Goal: Task Accomplishment & Management: Complete application form

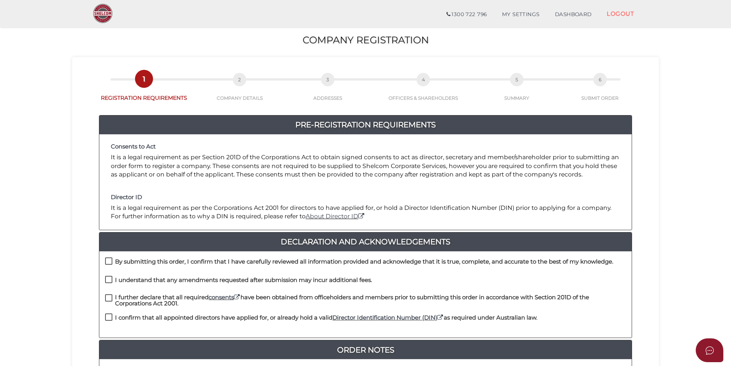
scroll to position [38, 0]
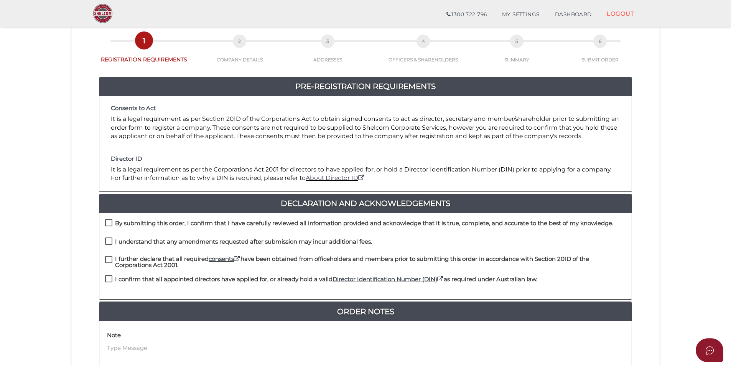
click at [107, 223] on label "By submitting this order, I confirm that I have carefully reviewed all informat…" at bounding box center [359, 225] width 508 height 10
checkbox input "true"
click at [111, 241] on label "I understand that any amendments requested after submission may incur additiona…" at bounding box center [238, 244] width 267 height 10
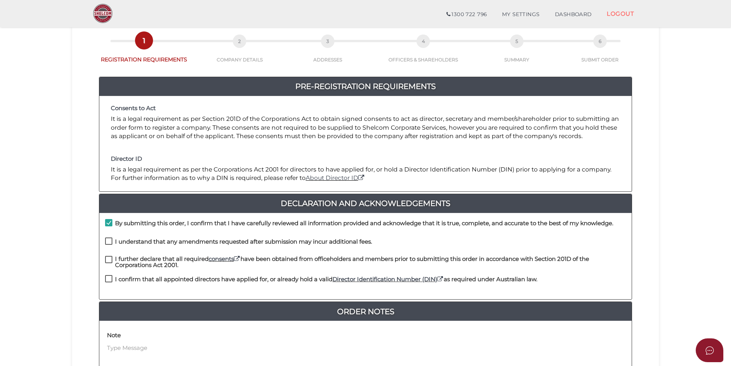
checkbox input "true"
click at [110, 265] on label "I further declare that all required consents have been obtained from officehold…" at bounding box center [365, 261] width 521 height 10
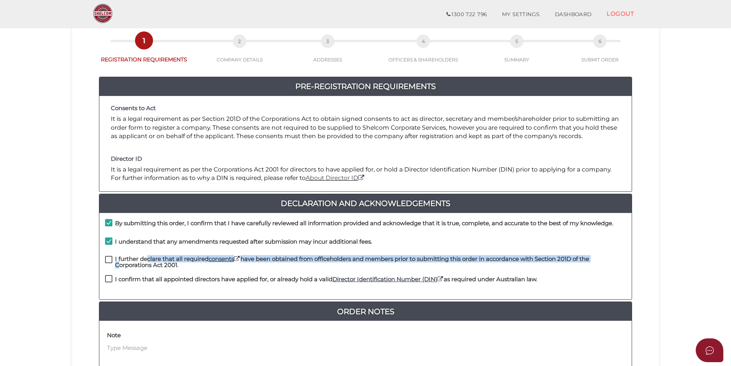
drag, startPoint x: 110, startPoint y: 265, endPoint x: 108, endPoint y: 280, distance: 15.4
click at [108, 280] on label "I confirm that all appointed directors have applied for, or already hold a vali…" at bounding box center [321, 281] width 432 height 10
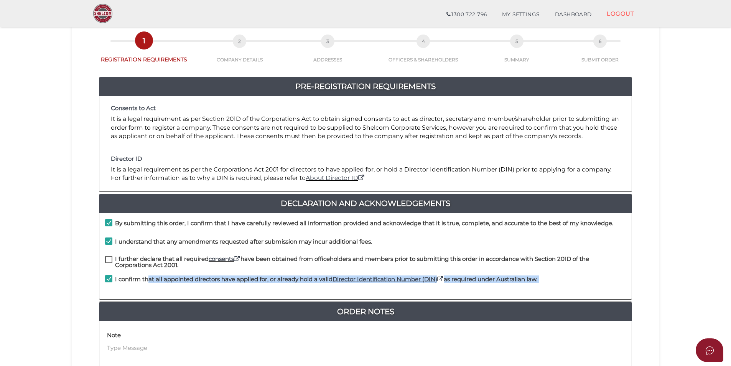
click at [108, 278] on label "I confirm that all appointed directors have applied for, or already hold a vali…" at bounding box center [321, 281] width 432 height 10
checkbox input "false"
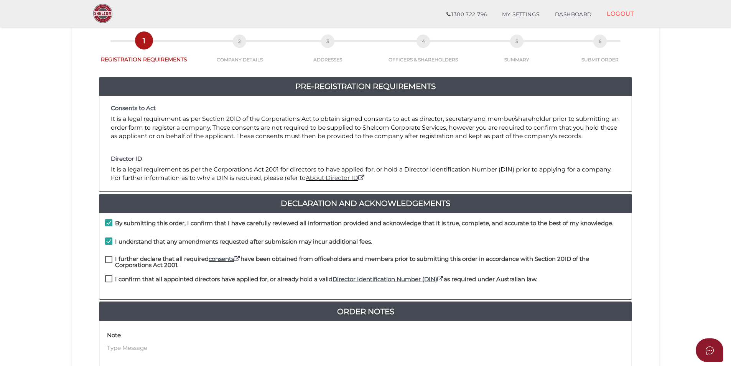
drag, startPoint x: 108, startPoint y: 278, endPoint x: 107, endPoint y: 257, distance: 21.5
click at [107, 257] on label "I further declare that all required consents have been obtained from officehold…" at bounding box center [365, 261] width 521 height 10
checkbox input "true"
click at [109, 277] on label "I confirm that all appointed directors have applied for, or already hold a vali…" at bounding box center [321, 281] width 432 height 10
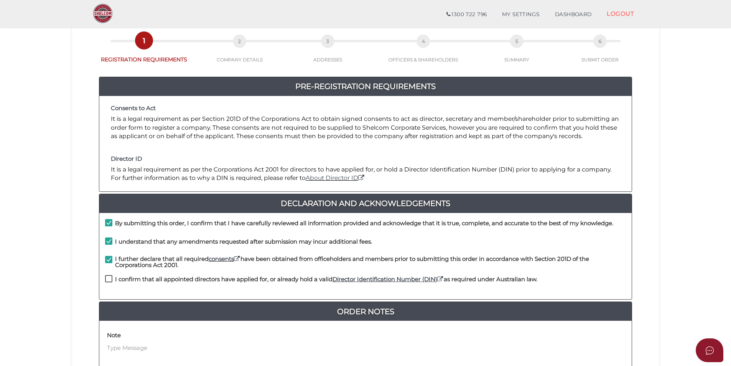
click at [109, 277] on label "I confirm that all appointed directors have applied for, or already hold a vali…" at bounding box center [321, 281] width 432 height 10
click at [105, 280] on label "I confirm that all appointed directors have applied for, or already hold a vali…" at bounding box center [321, 281] width 432 height 10
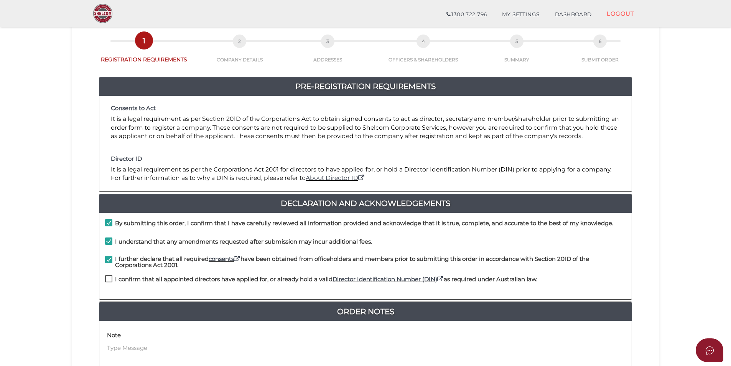
checkbox input "true"
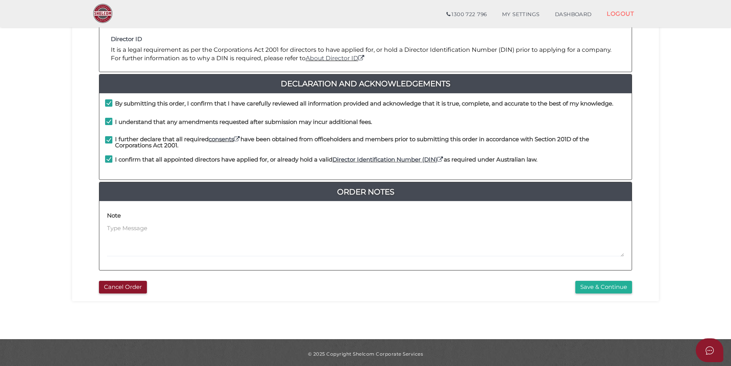
scroll to position [161, 0]
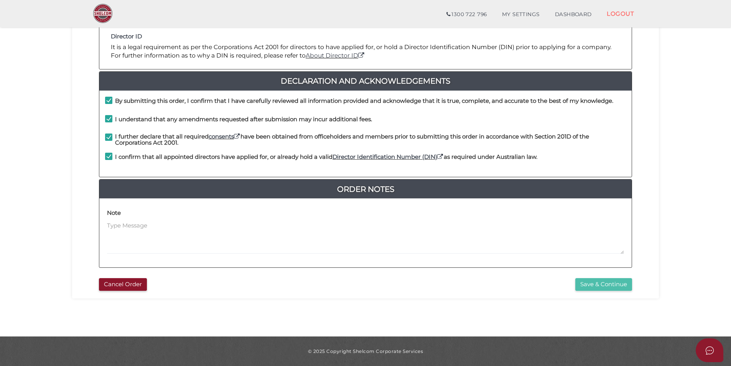
click at [598, 285] on button "Save & Continue" at bounding box center [604, 284] width 57 height 13
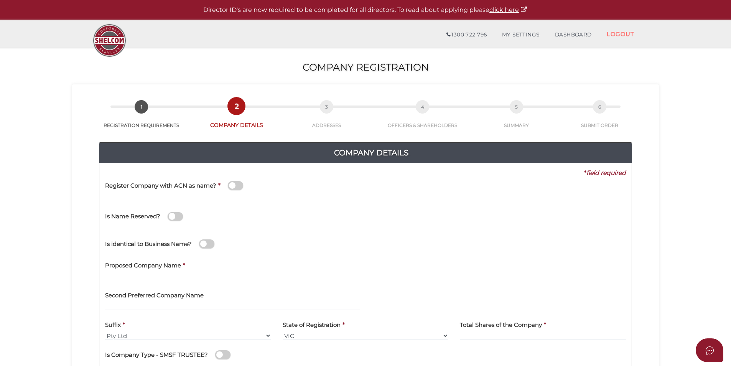
click at [238, 187] on span at bounding box center [235, 185] width 15 height 9
click at [0, 0] on input "checkbox" at bounding box center [0, 0] width 0 height 0
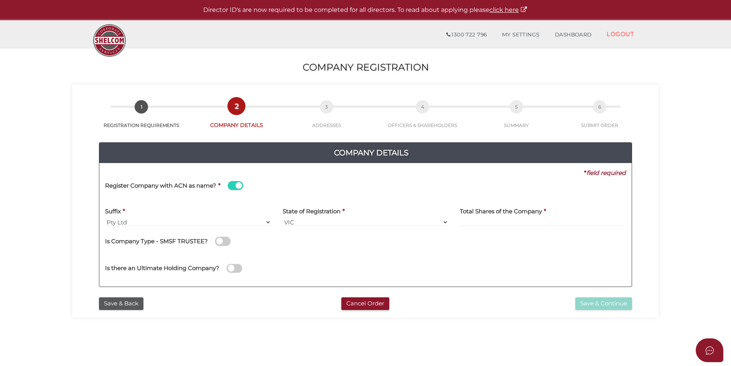
click at [238, 187] on span at bounding box center [235, 185] width 15 height 9
click at [0, 0] on input "checkbox" at bounding box center [0, 0] width 0 height 0
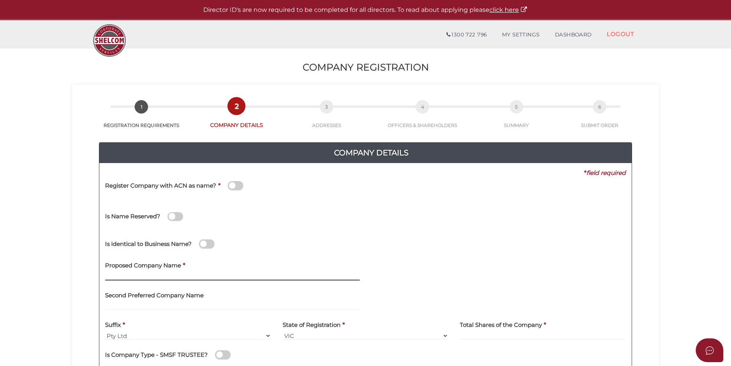
click at [177, 277] on input "text" at bounding box center [232, 276] width 255 height 8
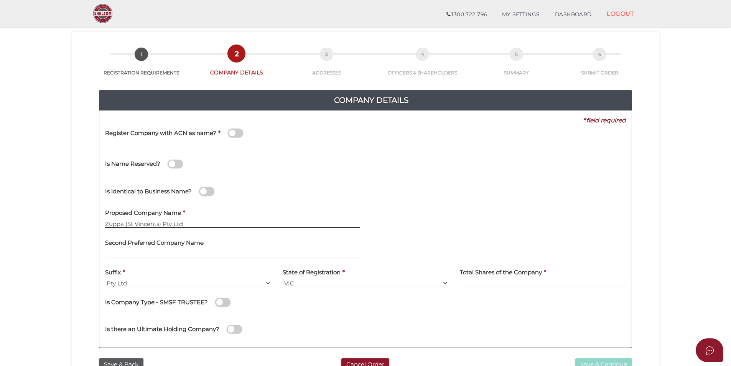
scroll to position [38, 0]
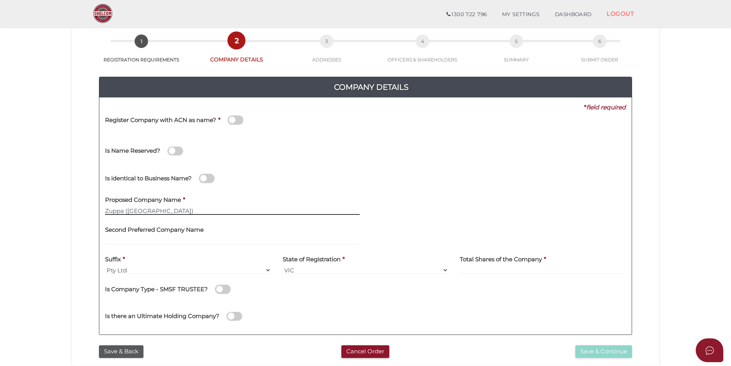
type input "Zuppa (St Vincents)"
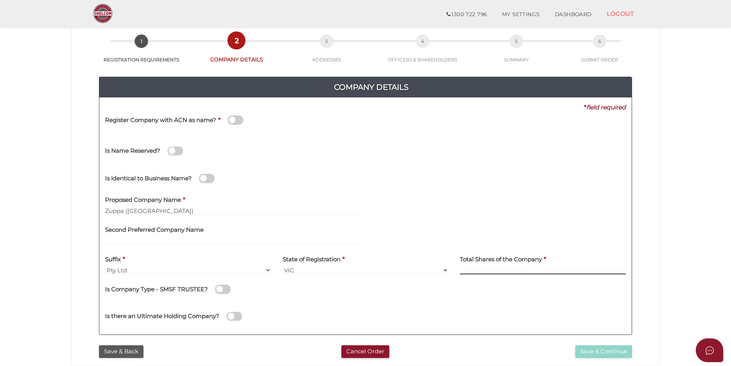
click at [508, 271] on input at bounding box center [543, 270] width 166 height 8
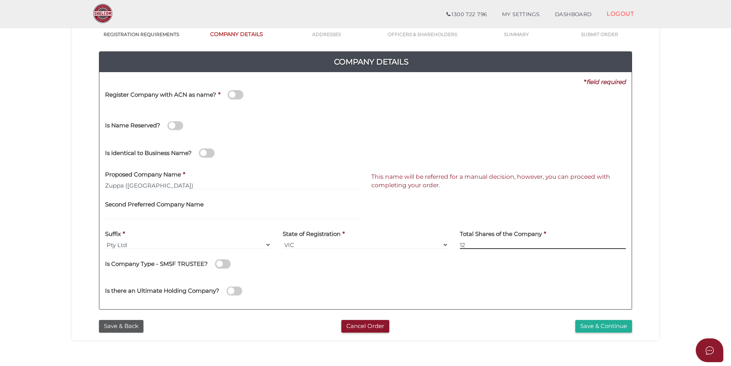
scroll to position [77, 0]
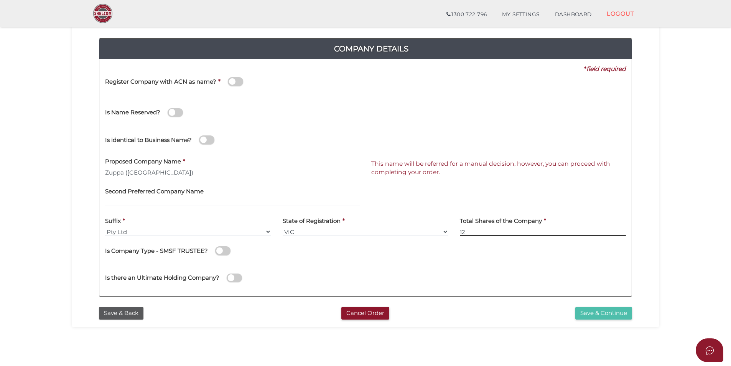
type input "12"
click at [593, 314] on button "Save & Continue" at bounding box center [604, 313] width 57 height 13
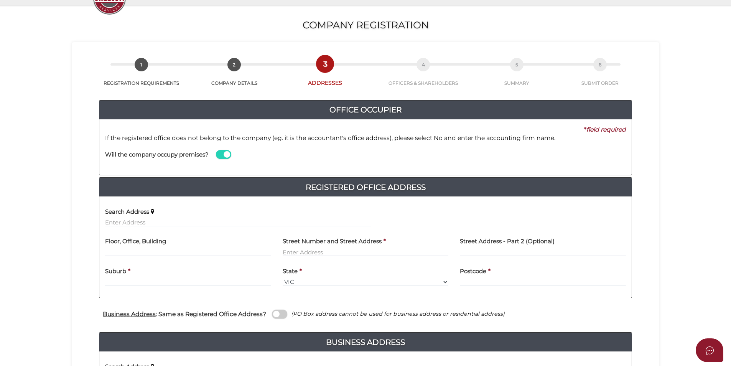
scroll to position [193, 0]
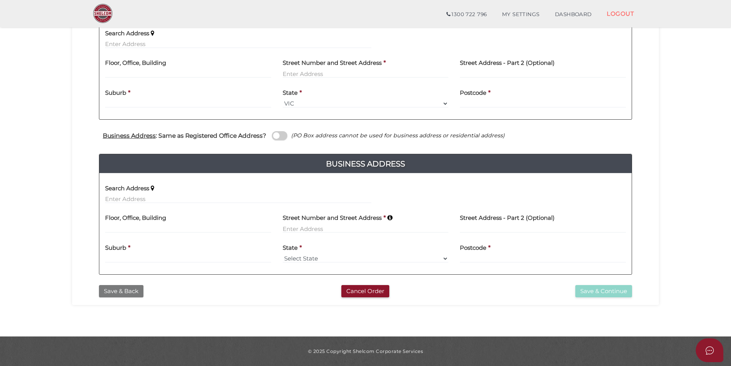
click at [125, 294] on button "Save & Back" at bounding box center [121, 291] width 45 height 13
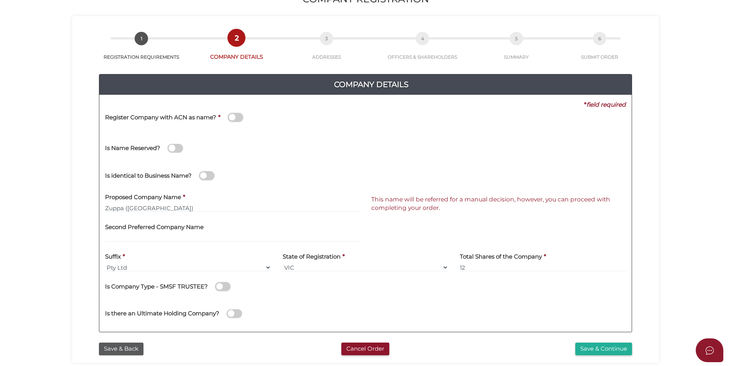
scroll to position [161, 0]
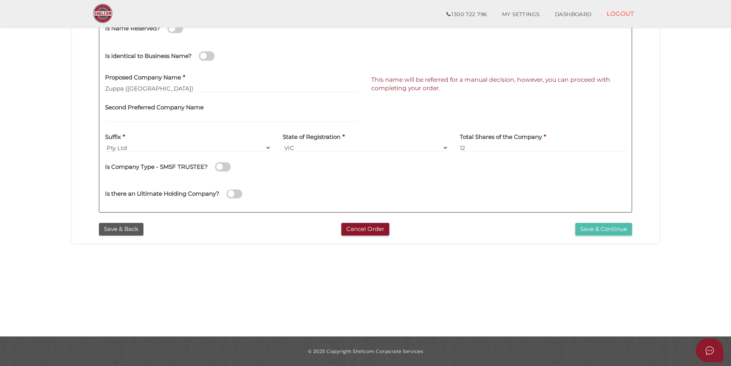
click at [603, 226] on button "Save & Continue" at bounding box center [604, 229] width 57 height 13
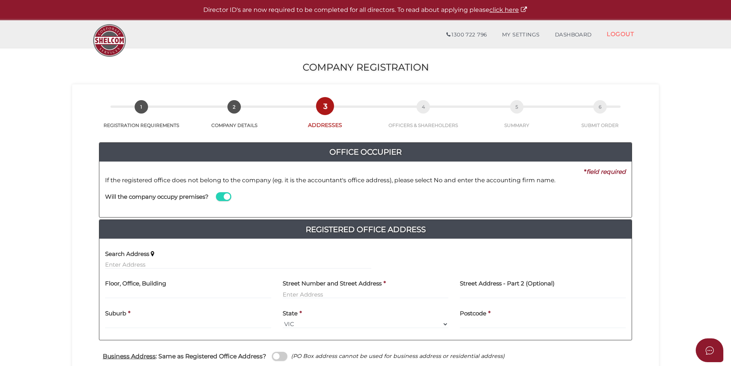
click at [220, 193] on span at bounding box center [223, 196] width 15 height 9
click at [0, 0] on input "checkbox" at bounding box center [0, 0] width 0 height 0
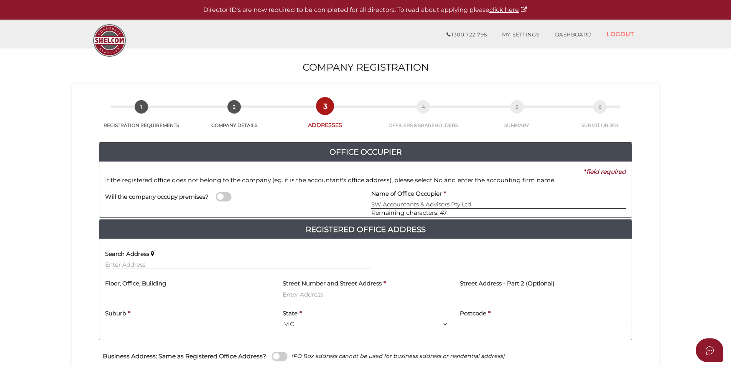
type input "SW Accountants & Advisors Pty Ltd"
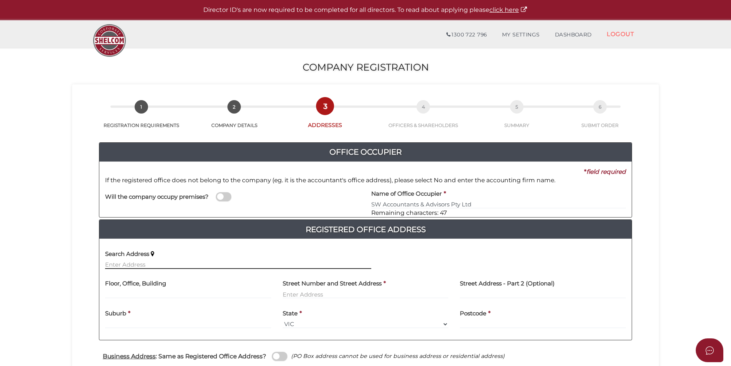
click at [178, 266] on input "text" at bounding box center [238, 265] width 266 height 8
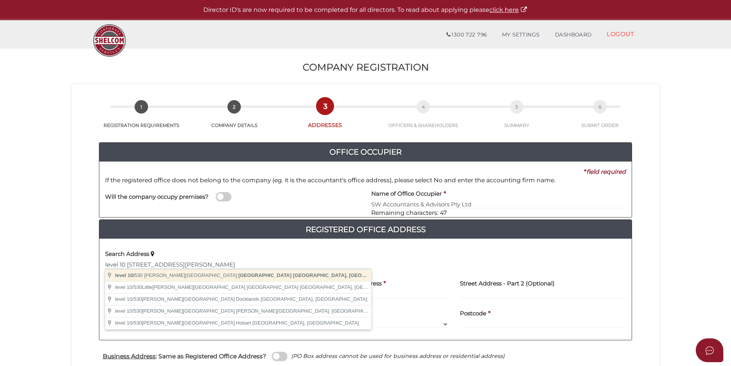
type input "level 10/530 Collins Street, Melbourne VIC, Australia"
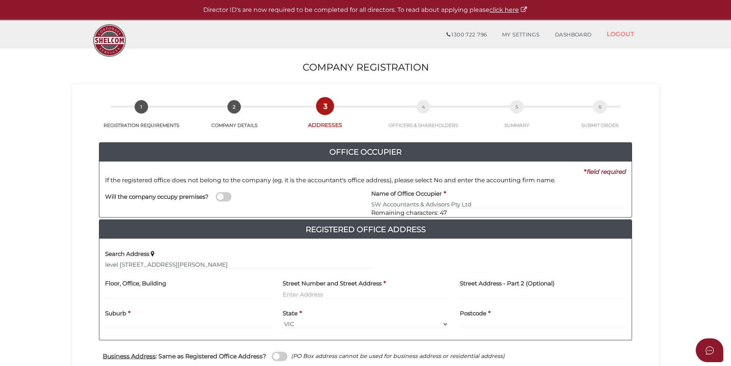
type input "level 10"
type input "530 Collins Street"
type input "Melbourne"
select select "VIC"
type input "3000"
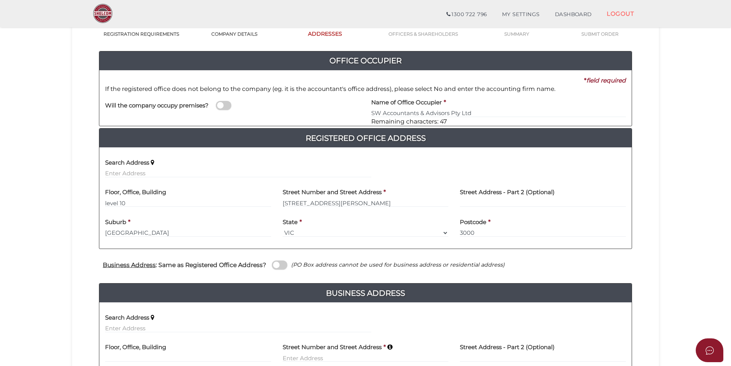
scroll to position [77, 0]
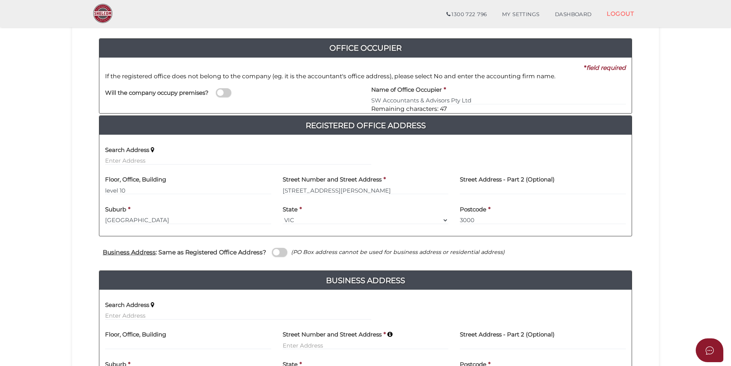
click at [272, 255] on span at bounding box center [279, 252] width 15 height 9
click at [0, 0] on input "checkbox" at bounding box center [0, 0] width 0 height 0
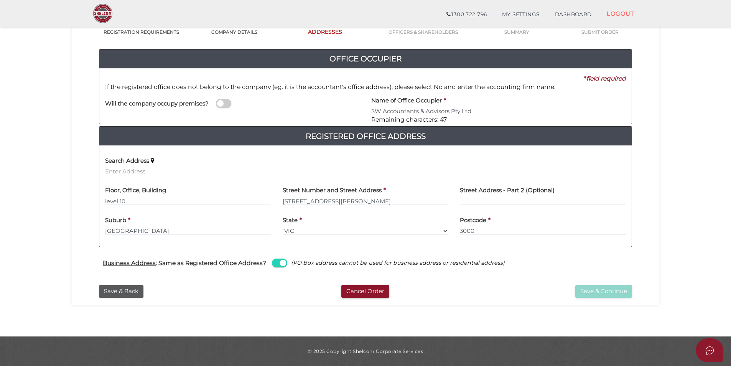
scroll to position [66, 0]
click at [593, 285] on button "Save & Continue" at bounding box center [604, 291] width 57 height 13
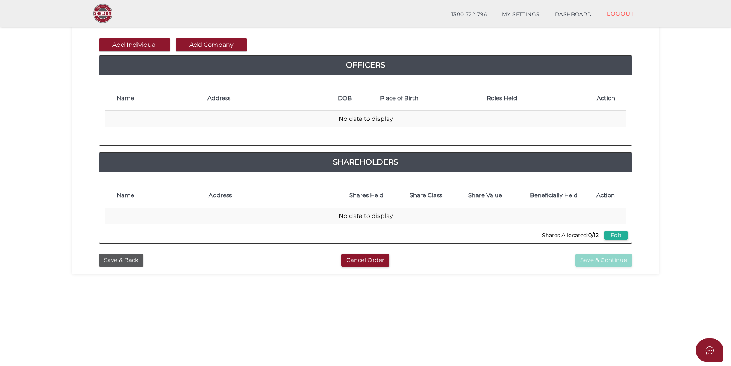
scroll to position [38, 0]
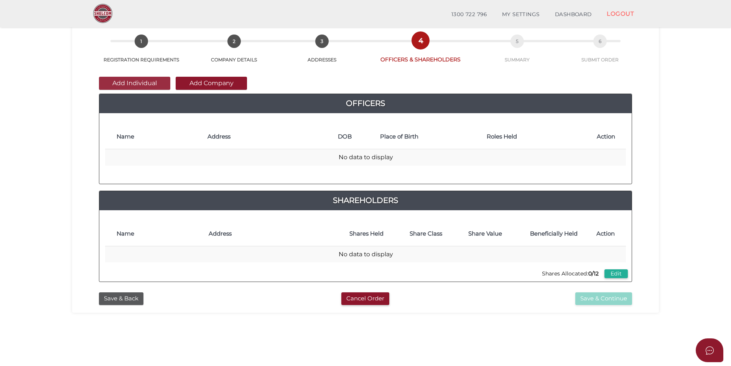
click at [130, 86] on button "Add Individual" at bounding box center [134, 83] width 71 height 13
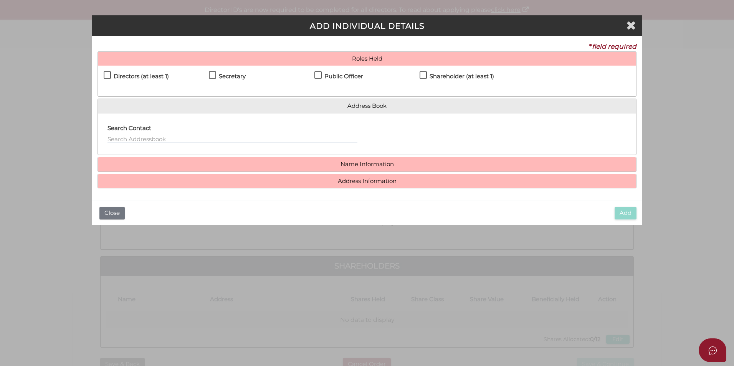
click at [160, 77] on h4 "Directors (at least 1)" at bounding box center [141, 76] width 55 height 7
checkbox input "true"
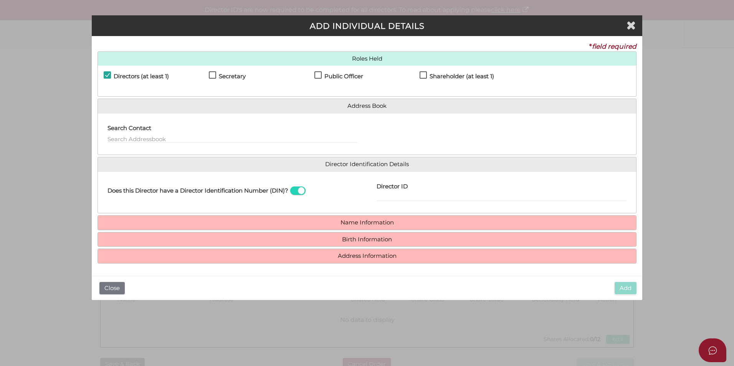
click at [224, 76] on h4 "Secretary" at bounding box center [232, 76] width 27 height 7
checkbox input "true"
click at [320, 73] on label "Public Officer" at bounding box center [338, 78] width 49 height 10
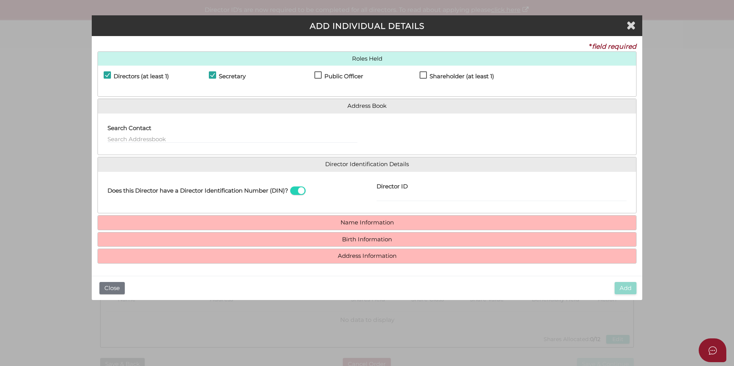
checkbox input "true"
click at [408, 197] on input "Director ID" at bounding box center [501, 197] width 250 height 8
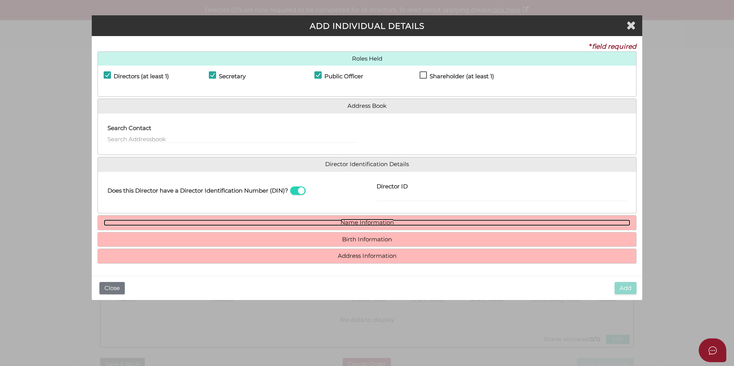
click at [255, 223] on link "Name Information" at bounding box center [367, 222] width 526 height 7
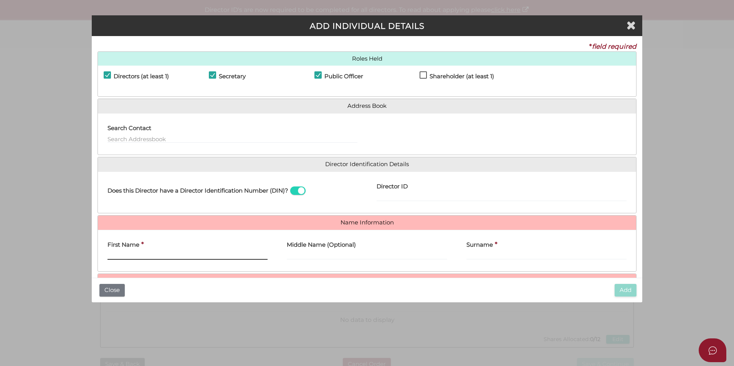
click at [127, 255] on input "First Name" at bounding box center [187, 255] width 160 height 8
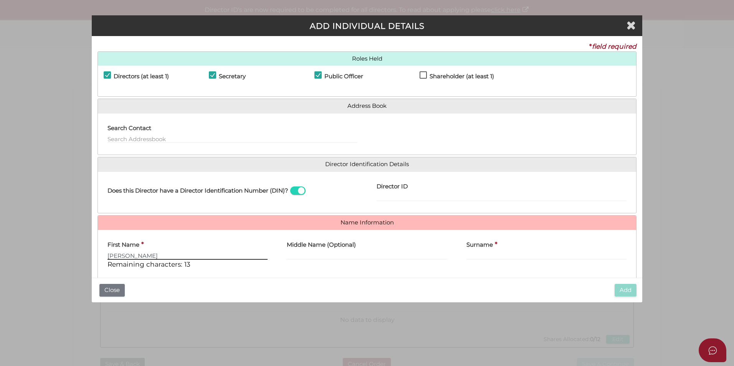
type input "Phillip"
type input "Anthony"
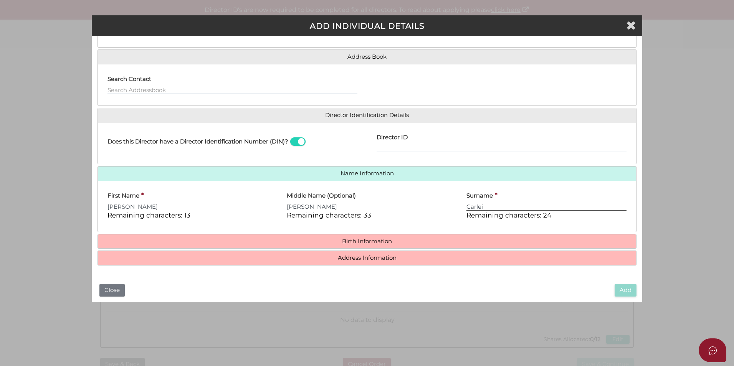
type input "Carlei"
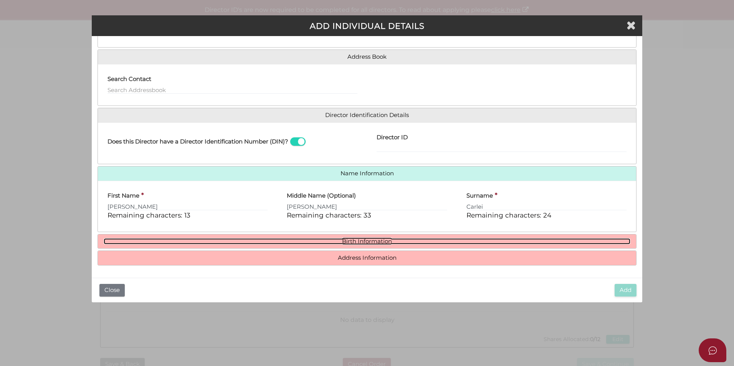
click at [402, 244] on link "Birth Information" at bounding box center [367, 241] width 526 height 7
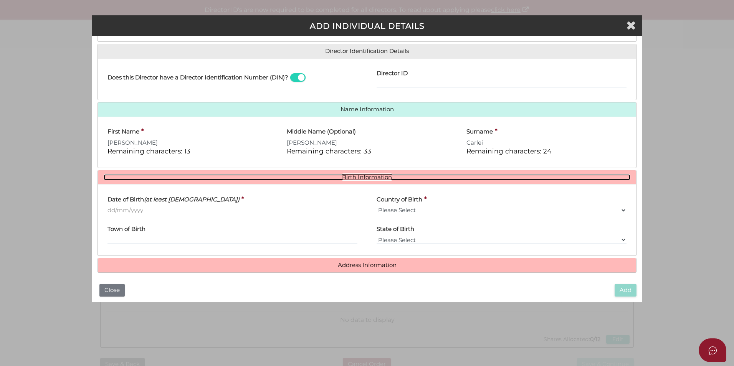
scroll to position [120, 0]
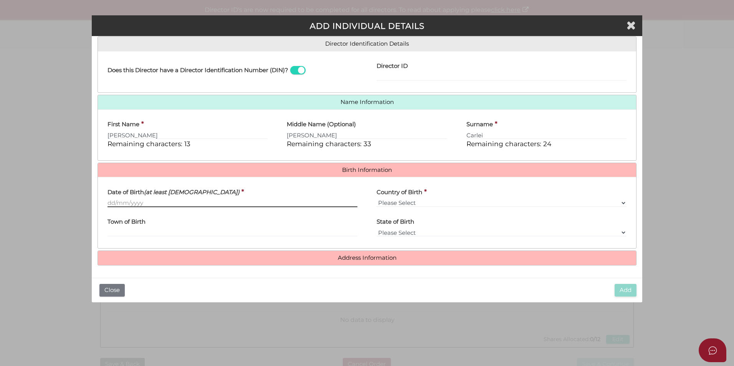
click at [109, 201] on input "Date of Birth (at least 18 years old)" at bounding box center [232, 203] width 250 height 8
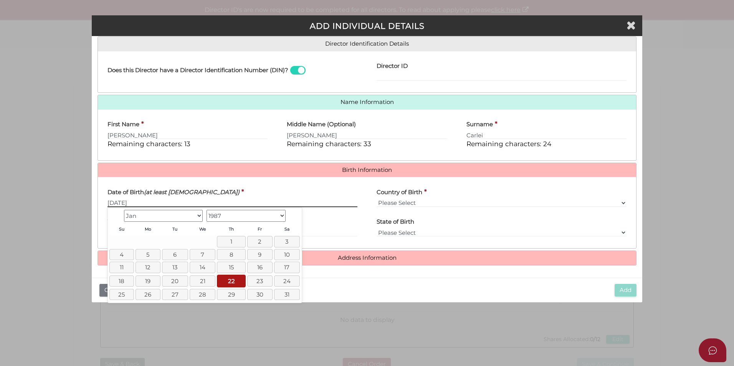
type input "[DATE]"
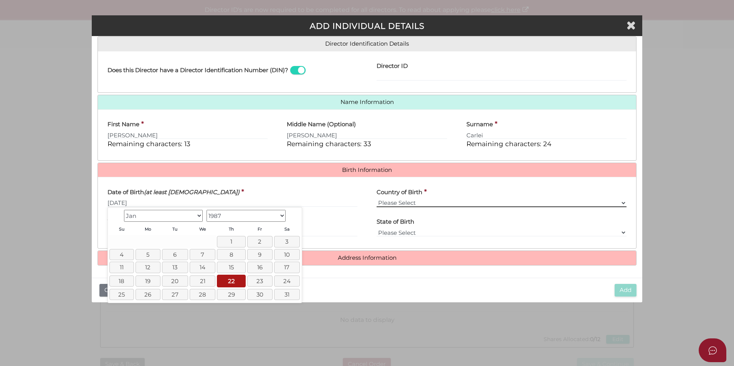
click at [388, 204] on select "Please Select v Australia Afghanistan Albania Algeria American Samoa Andorra An…" at bounding box center [501, 203] width 250 height 8
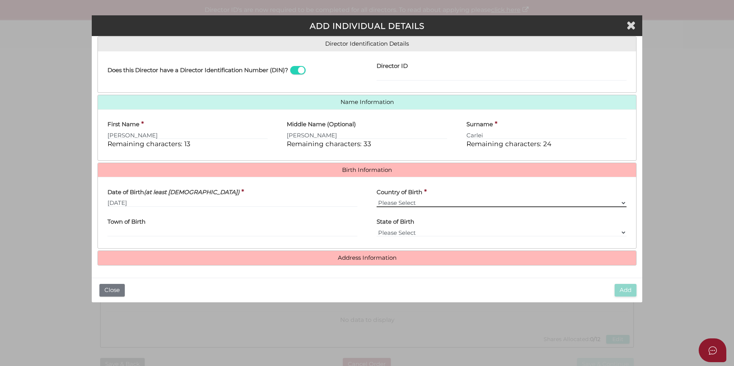
select select "[GEOGRAPHIC_DATA]"
click at [376, 199] on select "Please Select v Australia Afghanistan Albania Algeria American Samoa Andorra An…" at bounding box center [501, 203] width 250 height 8
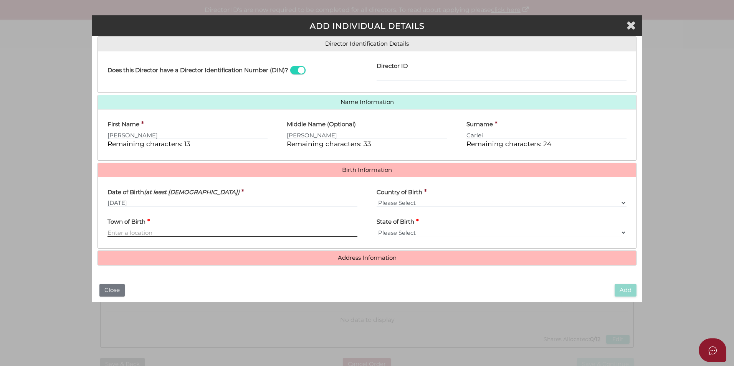
click at [139, 234] on input "Town of Birth" at bounding box center [232, 232] width 250 height 8
type input "Fitzroy"
select select "VIC"
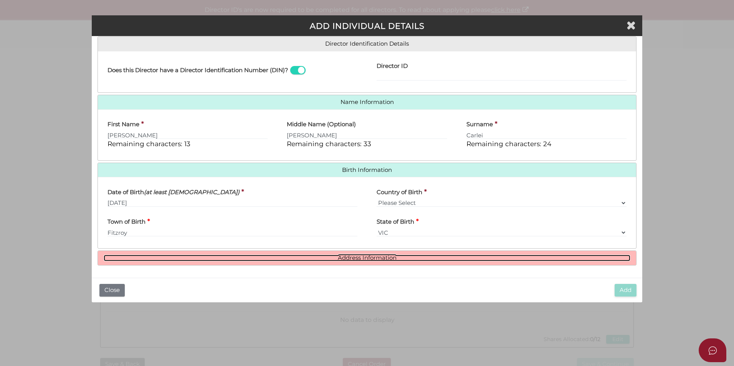
click at [351, 261] on link "Address Information" at bounding box center [367, 258] width 526 height 7
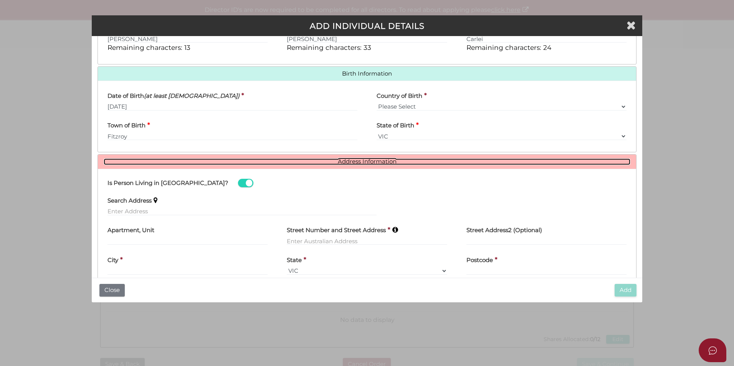
scroll to position [236, 0]
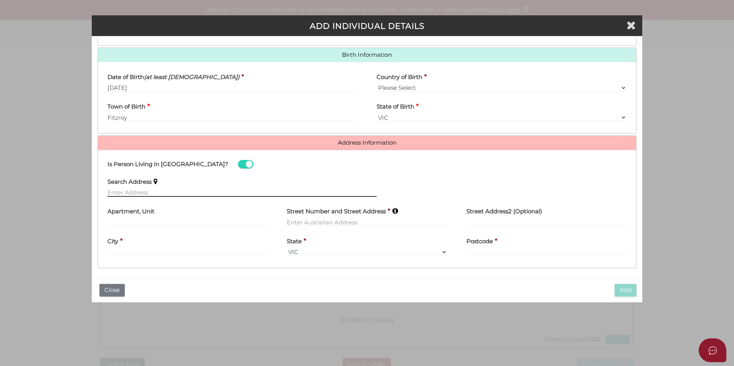
click at [120, 190] on input "text" at bounding box center [241, 192] width 269 height 8
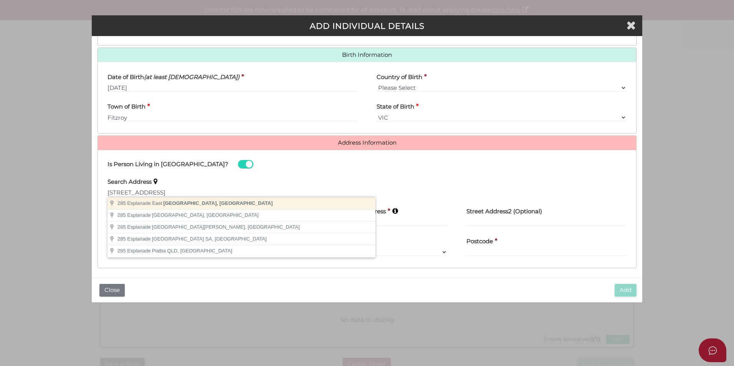
type input "285 Esplanade East, Port Melbourne VIC, Australia"
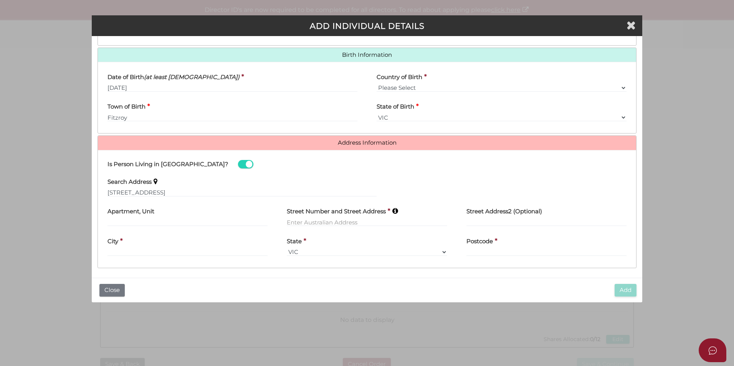
type input "285 Esplanade East"
type input "Port Melbourne"
select select "VIC"
type input "3207"
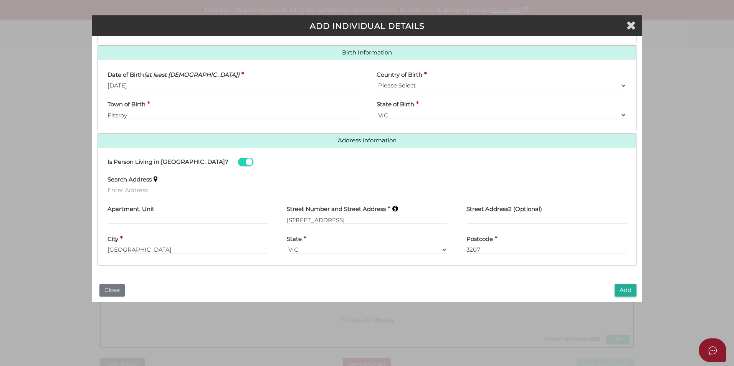
scroll to position [238, 0]
click at [620, 287] on button "Add" at bounding box center [625, 290] width 22 height 13
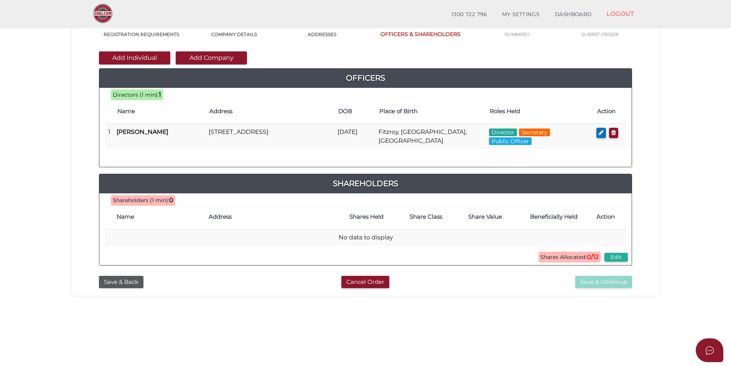
scroll to position [77, 0]
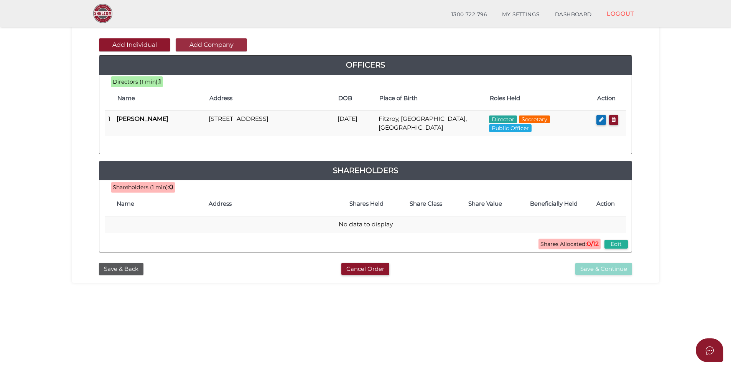
click at [211, 45] on button "Add Company" at bounding box center [211, 44] width 71 height 13
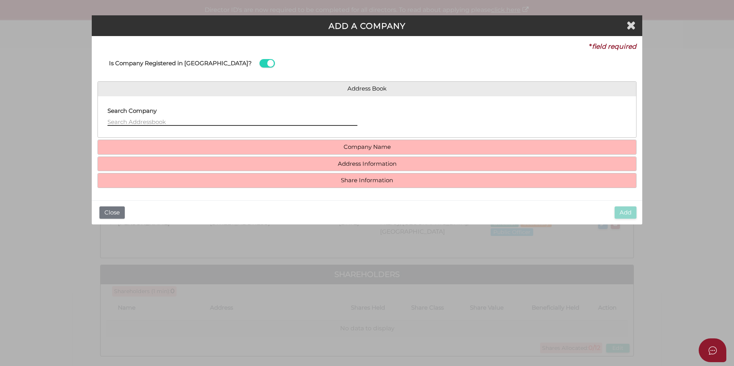
click at [234, 122] on input "text" at bounding box center [232, 121] width 250 height 8
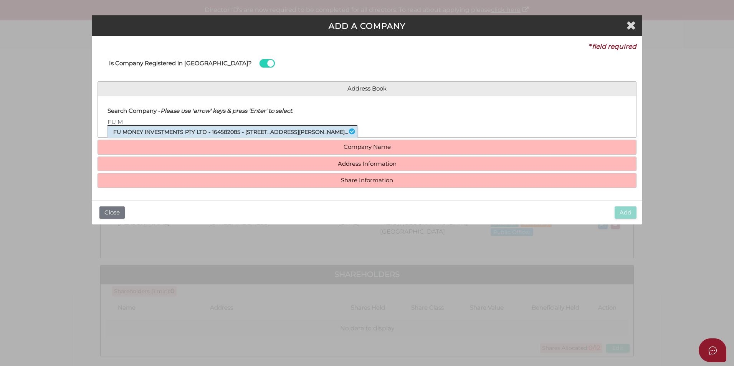
type input "FU M"
click at [182, 132] on li "FU MONEY INVESTMENTS PTY LTD - 164582085 - 530 Collins Street, Melbourne, VI..." at bounding box center [232, 132] width 250 height 12
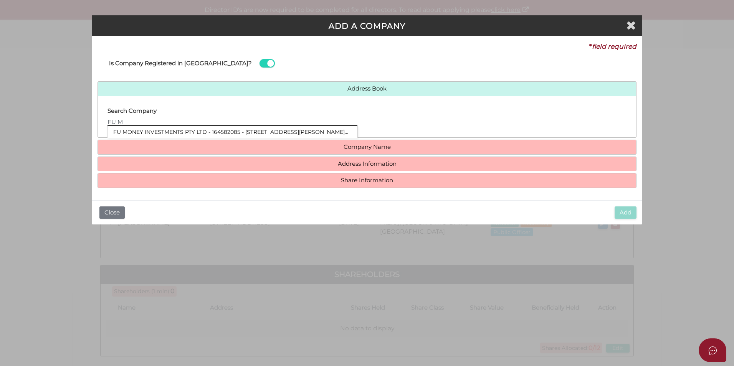
click at [174, 122] on input "FU M" at bounding box center [232, 121] width 250 height 8
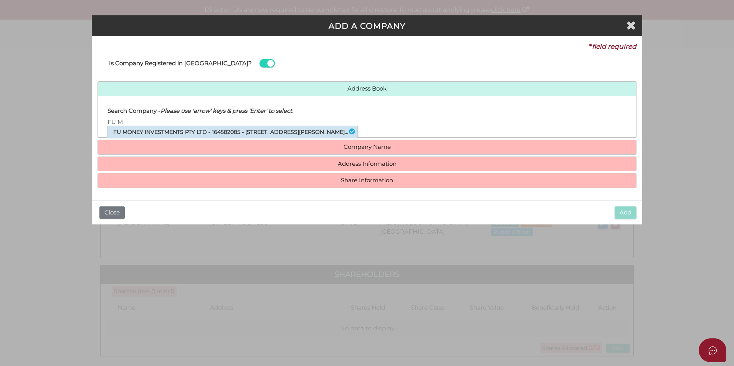
click at [185, 132] on li "FU MONEY INVESTMENTS PTY LTD - 164582085 - 530 Collins Street, Melbourne, VI..." at bounding box center [232, 132] width 250 height 12
type input "164582085"
type input "FU MONEY INVESTMENTS PTY LTD"
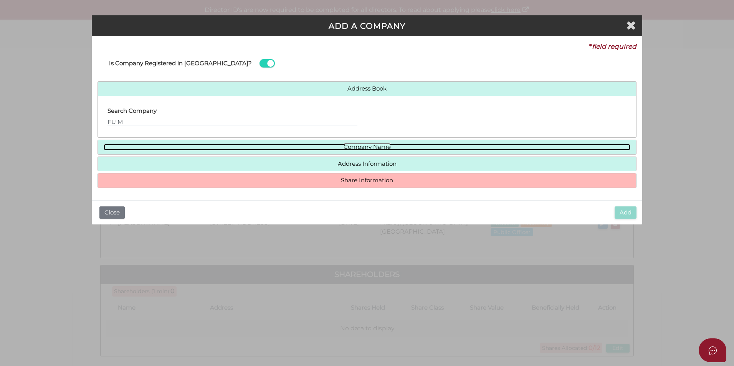
click at [201, 147] on link "Company Name" at bounding box center [367, 147] width 526 height 7
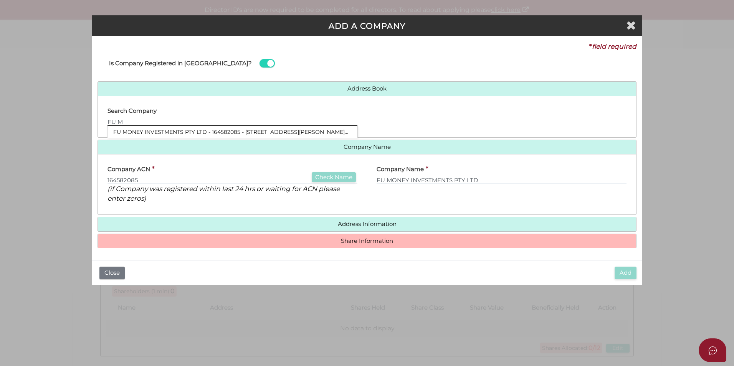
drag, startPoint x: 122, startPoint y: 119, endPoint x: 77, endPoint y: 116, distance: 45.0
click at [81, 115] on div "ADD A COMPANY * field required Is Company Registered in Australia? Address Book…" at bounding box center [367, 183] width 734 height 366
click at [457, 116] on div at bounding box center [501, 117] width 269 height 30
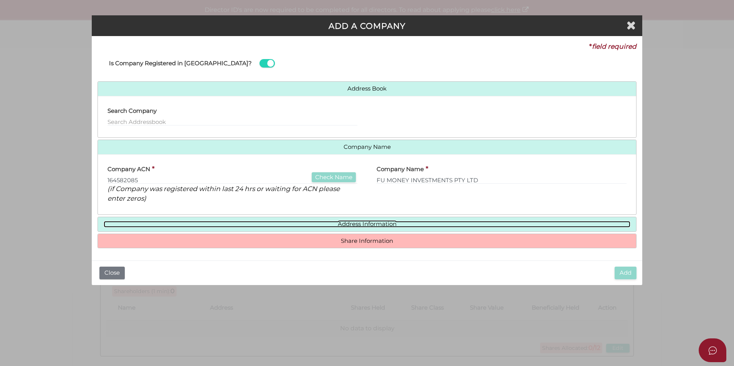
click at [350, 226] on link "Address Information" at bounding box center [367, 224] width 526 height 7
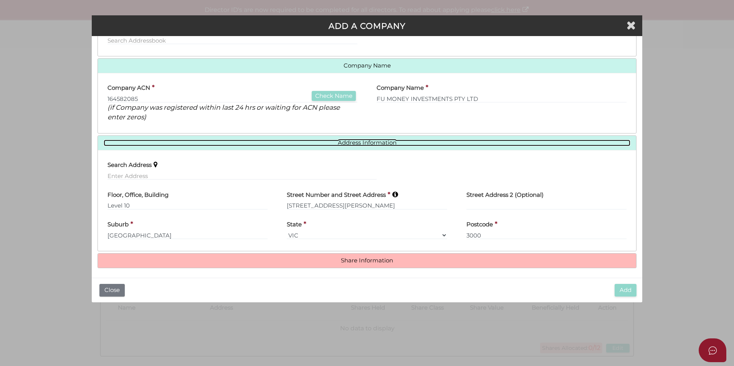
scroll to position [84, 0]
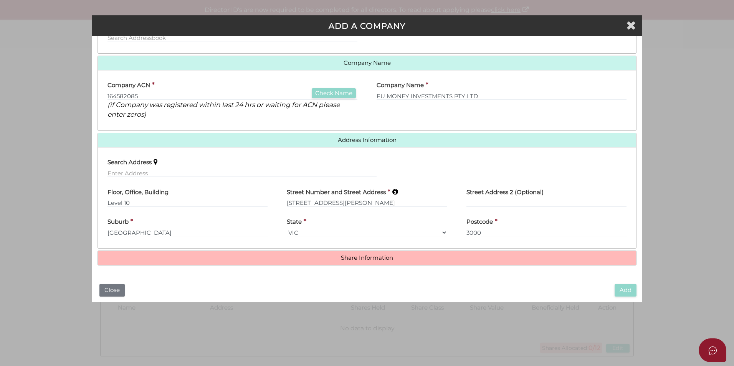
click at [338, 251] on h4 "Share Information" at bounding box center [367, 258] width 538 height 14
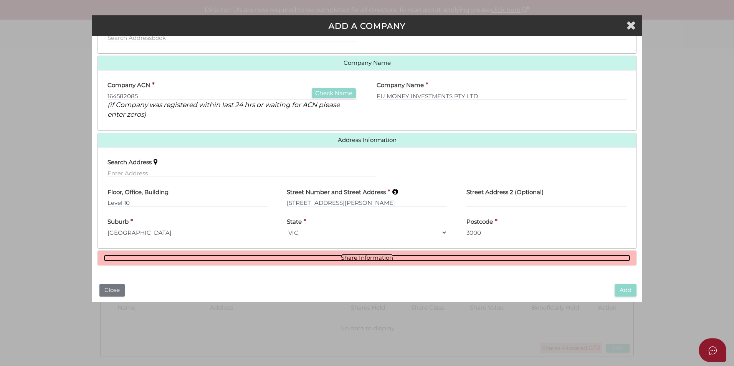
click at [337, 257] on link "Share Information" at bounding box center [367, 258] width 526 height 7
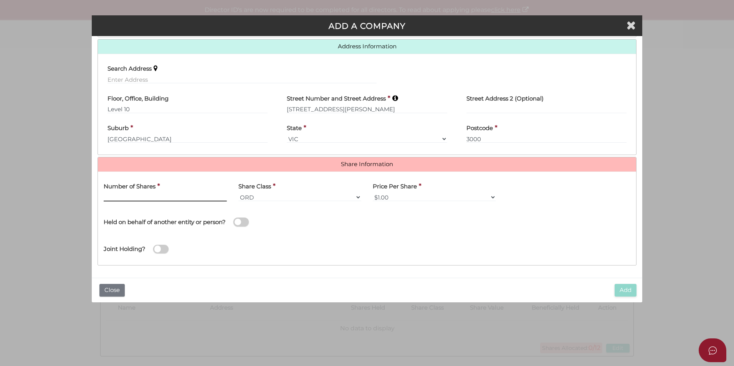
click at [160, 201] on input "text" at bounding box center [165, 197] width 123 height 8
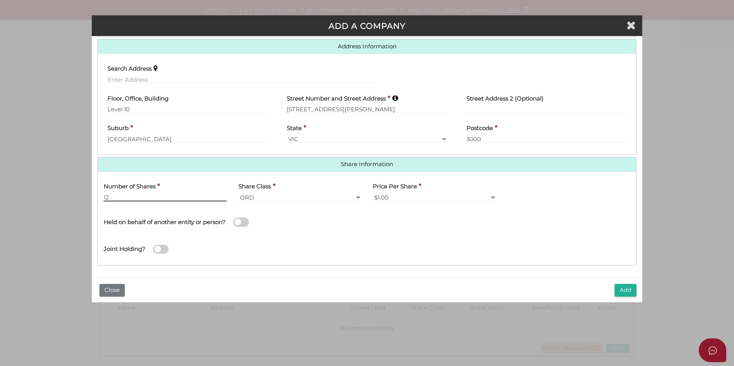
type input "12"
click at [241, 221] on span at bounding box center [240, 222] width 15 height 9
click at [0, 0] on input "checkbox" at bounding box center [0, 0] width 0 height 0
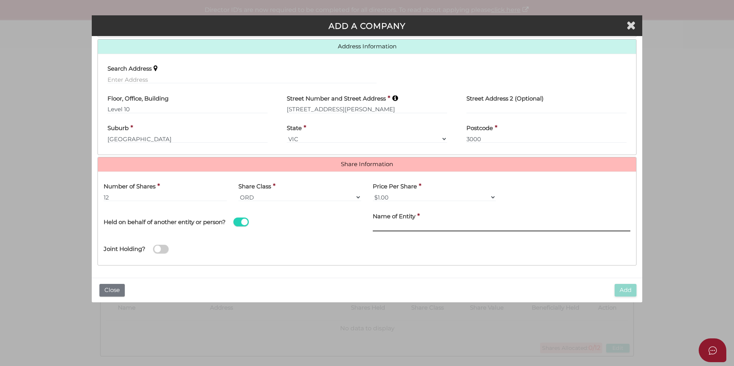
click at [389, 225] on input "text" at bounding box center [501, 227] width 257 height 8
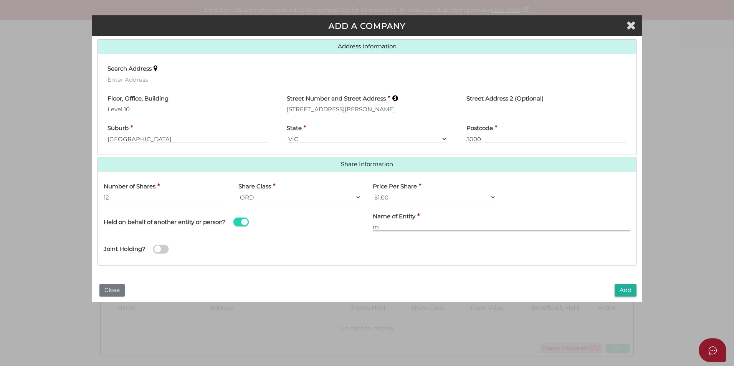
type input "m"
type input "M & N Carlei Family Trust No 2"
click at [631, 292] on button "Add" at bounding box center [625, 290] width 22 height 13
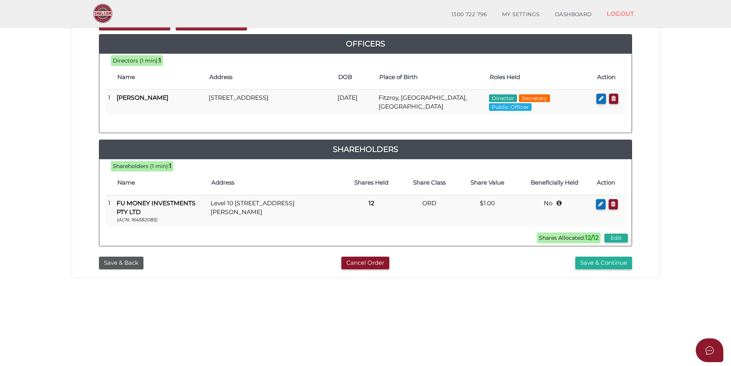
scroll to position [115, 0]
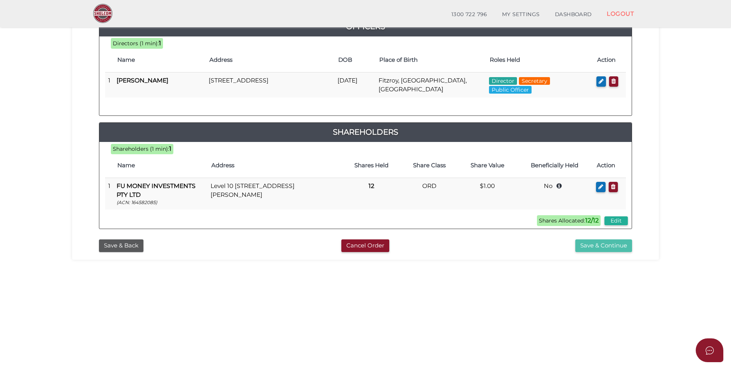
click at [612, 244] on button "Save & Continue" at bounding box center [604, 245] width 57 height 13
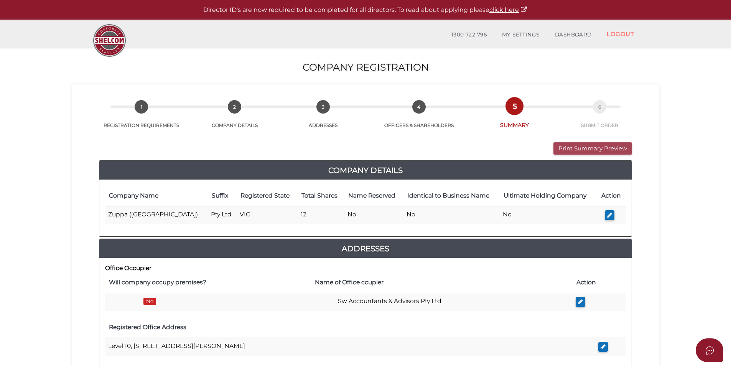
click at [579, 148] on button "Print Summary Preview" at bounding box center [593, 148] width 79 height 13
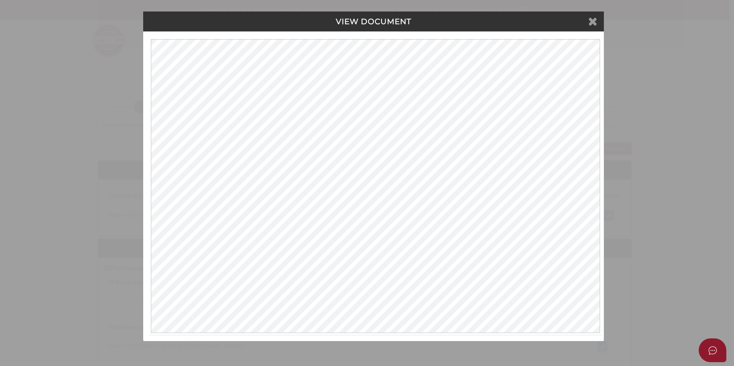
click at [592, 20] on icon at bounding box center [592, 21] width 9 height 12
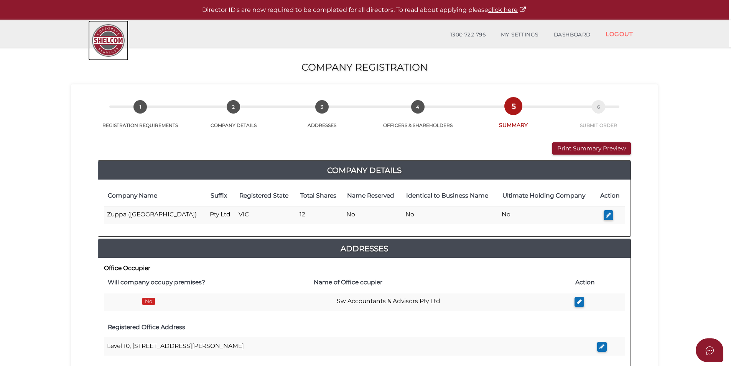
click at [113, 36] on img at bounding box center [108, 40] width 40 height 40
